Goal: Task Accomplishment & Management: Complete application form

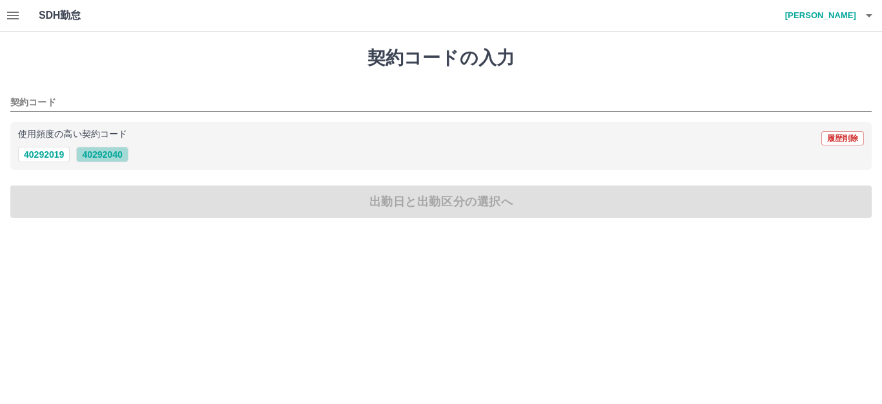
click at [107, 157] on button "40292040" at bounding box center [102, 154] width 52 height 15
type input "********"
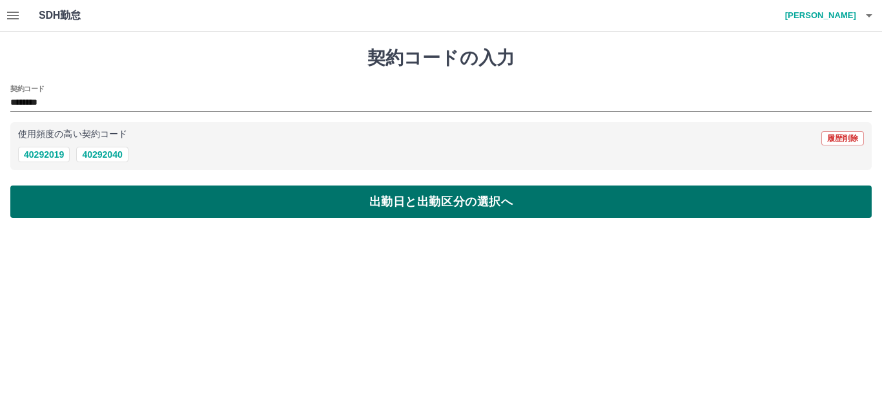
click at [103, 198] on button "出勤日と出勤区分の選択へ" at bounding box center [441, 201] width 862 height 32
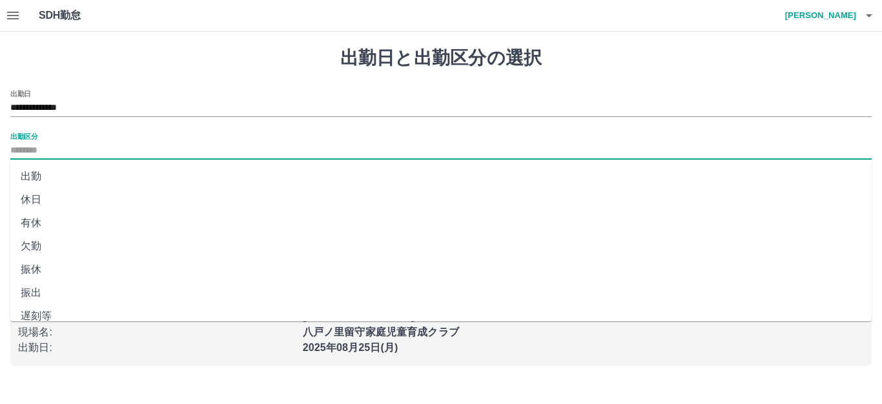
click at [41, 143] on input "出勤区分" at bounding box center [441, 151] width 862 height 16
click at [31, 176] on li "出勤" at bounding box center [441, 176] width 862 height 23
type input "**"
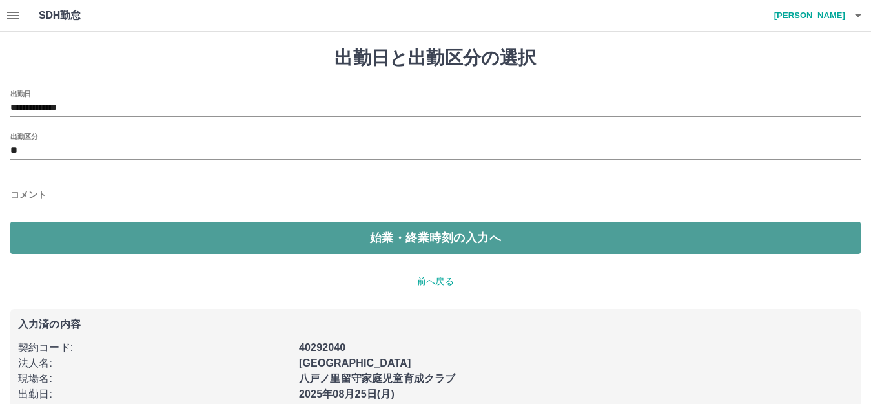
click at [60, 236] on button "始業・終業時刻の入力へ" at bounding box center [435, 238] width 851 height 32
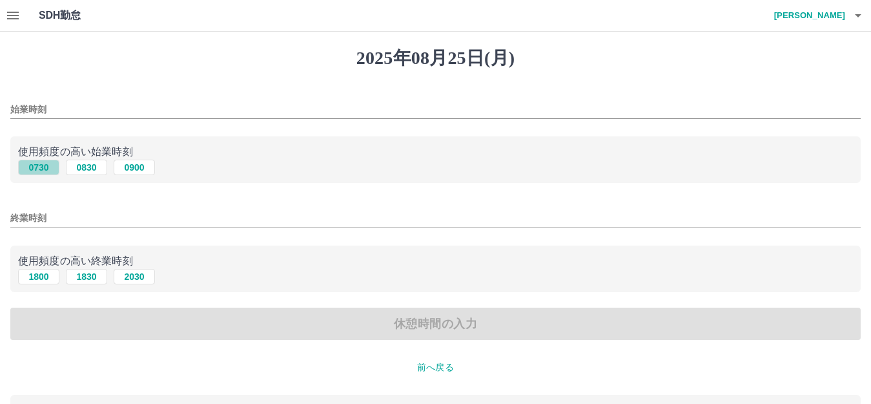
click at [43, 169] on button "0730" at bounding box center [38, 167] width 41 height 15
type input "****"
click at [125, 276] on button "2030" at bounding box center [134, 276] width 41 height 15
type input "****"
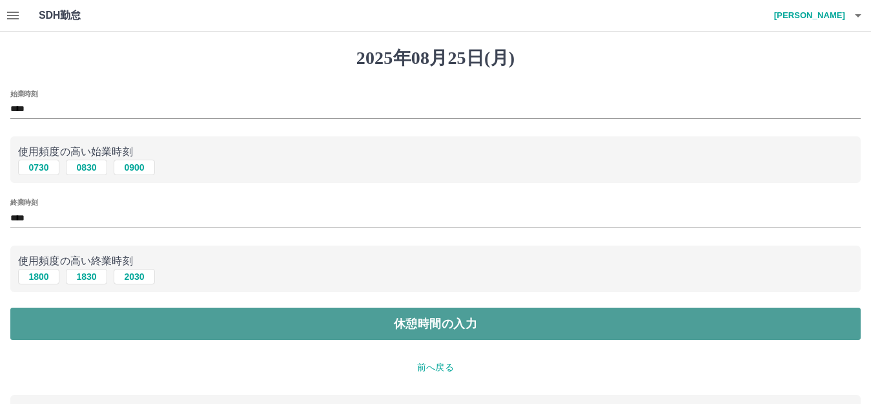
click at [91, 323] on button "休憩時間の入力" at bounding box center [435, 323] width 851 height 32
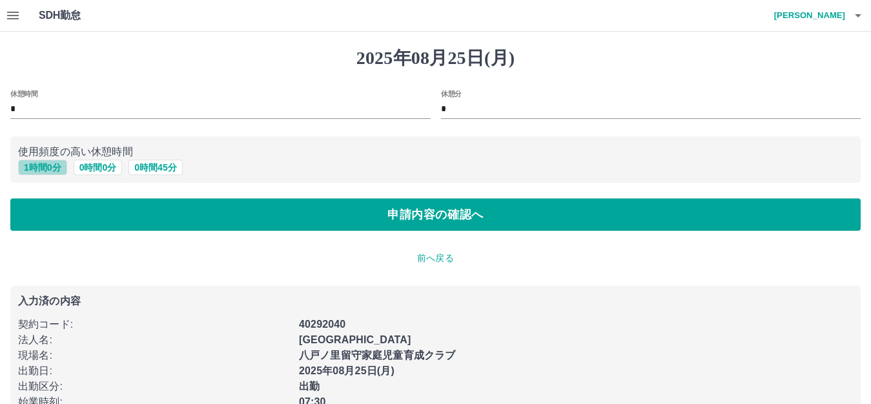
click at [36, 168] on button "1 時間 0 分" at bounding box center [42, 167] width 49 height 15
type input "*"
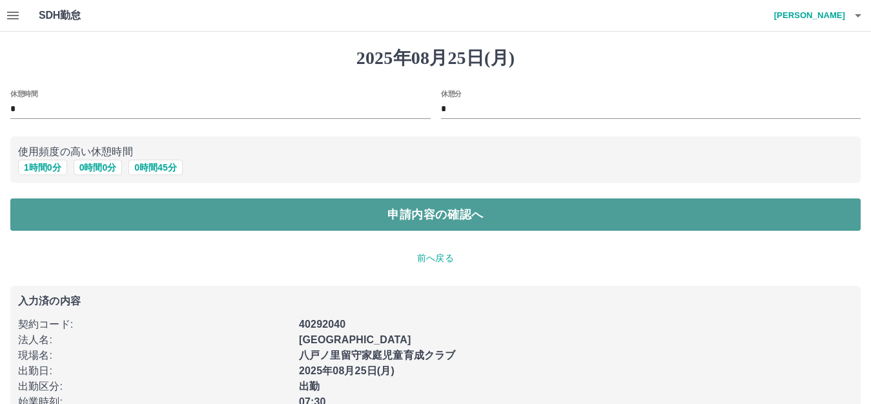
click at [67, 227] on button "申請内容の確認へ" at bounding box center [435, 214] width 851 height 32
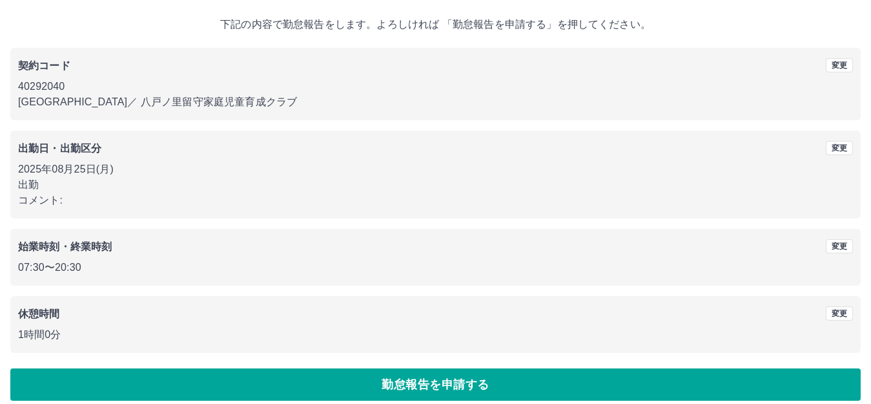
scroll to position [80, 0]
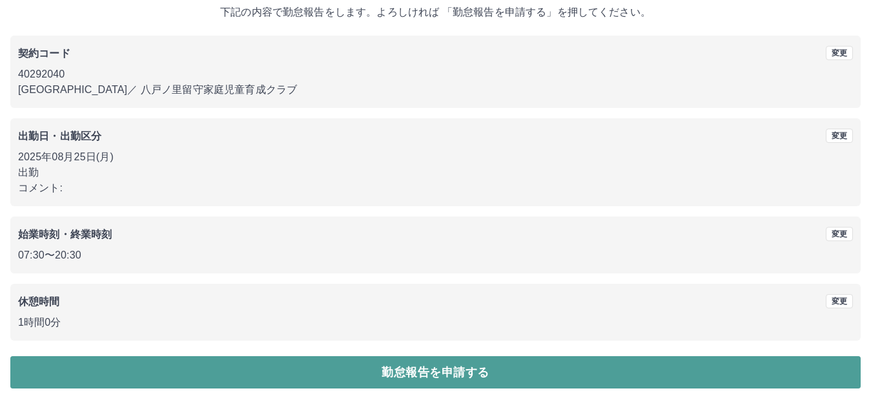
click at [342, 369] on button "勤怠報告を申請する" at bounding box center [435, 372] width 851 height 32
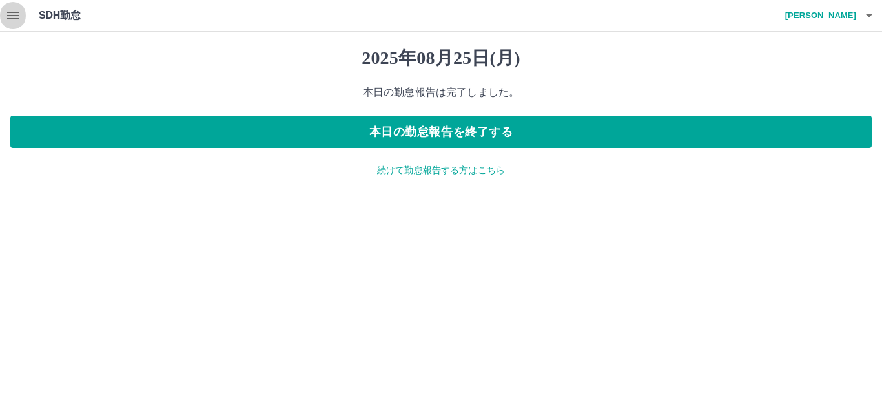
click at [10, 14] on icon "button" at bounding box center [12, 15] width 15 height 15
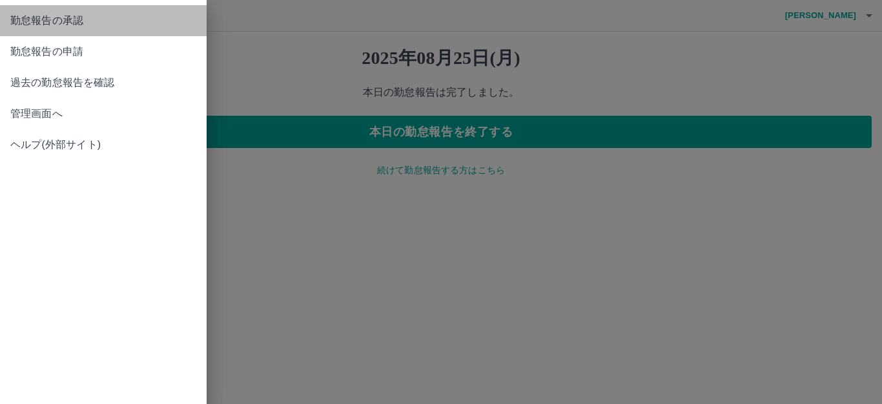
click at [47, 21] on span "勤怠報告の承認" at bounding box center [103, 20] width 186 height 15
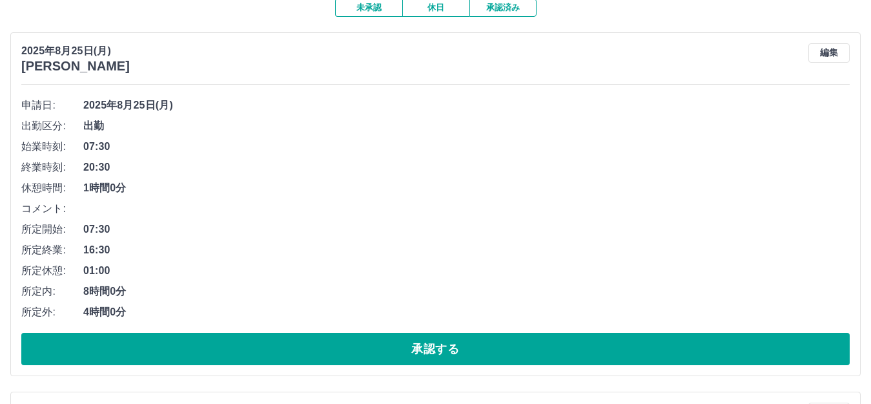
scroll to position [128, 0]
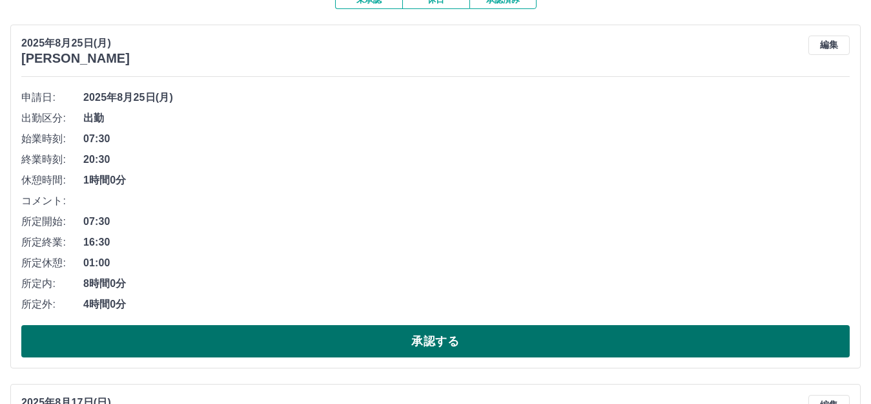
click at [329, 333] on button "承認する" at bounding box center [435, 341] width 829 height 32
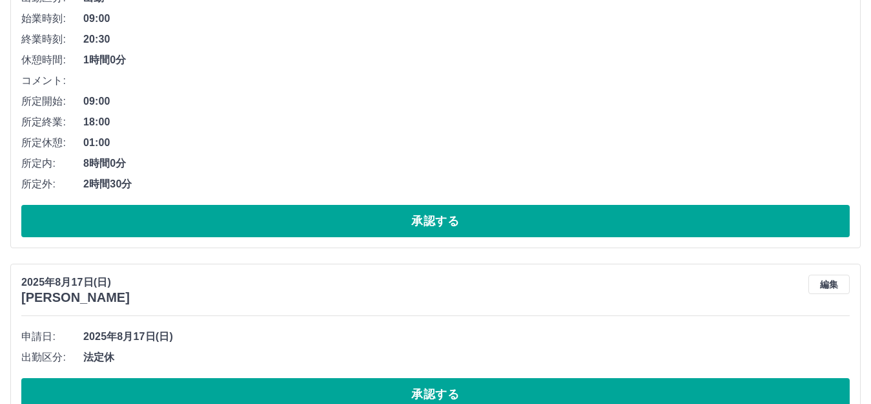
scroll to position [256, 0]
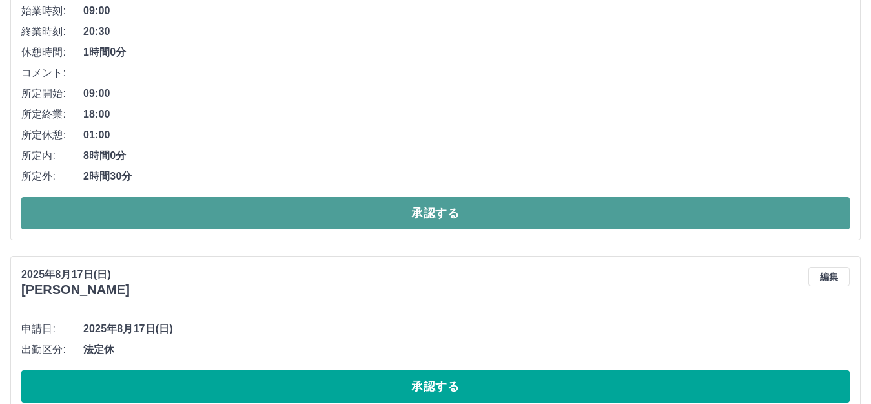
click at [665, 219] on button "承認する" at bounding box center [435, 213] width 829 height 32
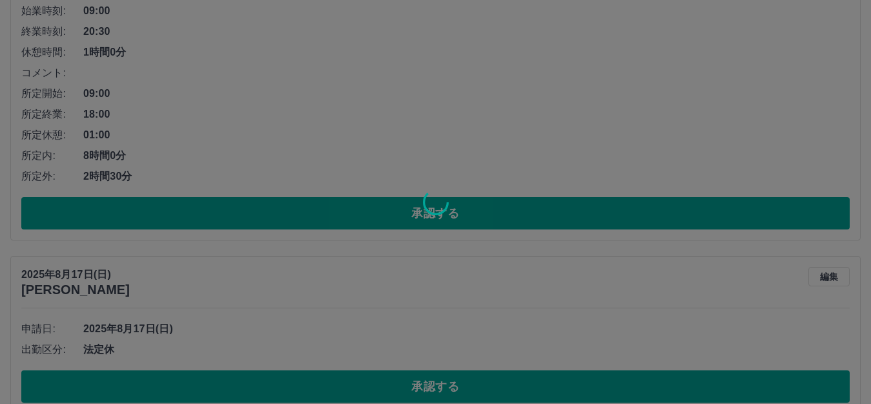
scroll to position [0, 0]
